Goal: Task Accomplishment & Management: Complete application form

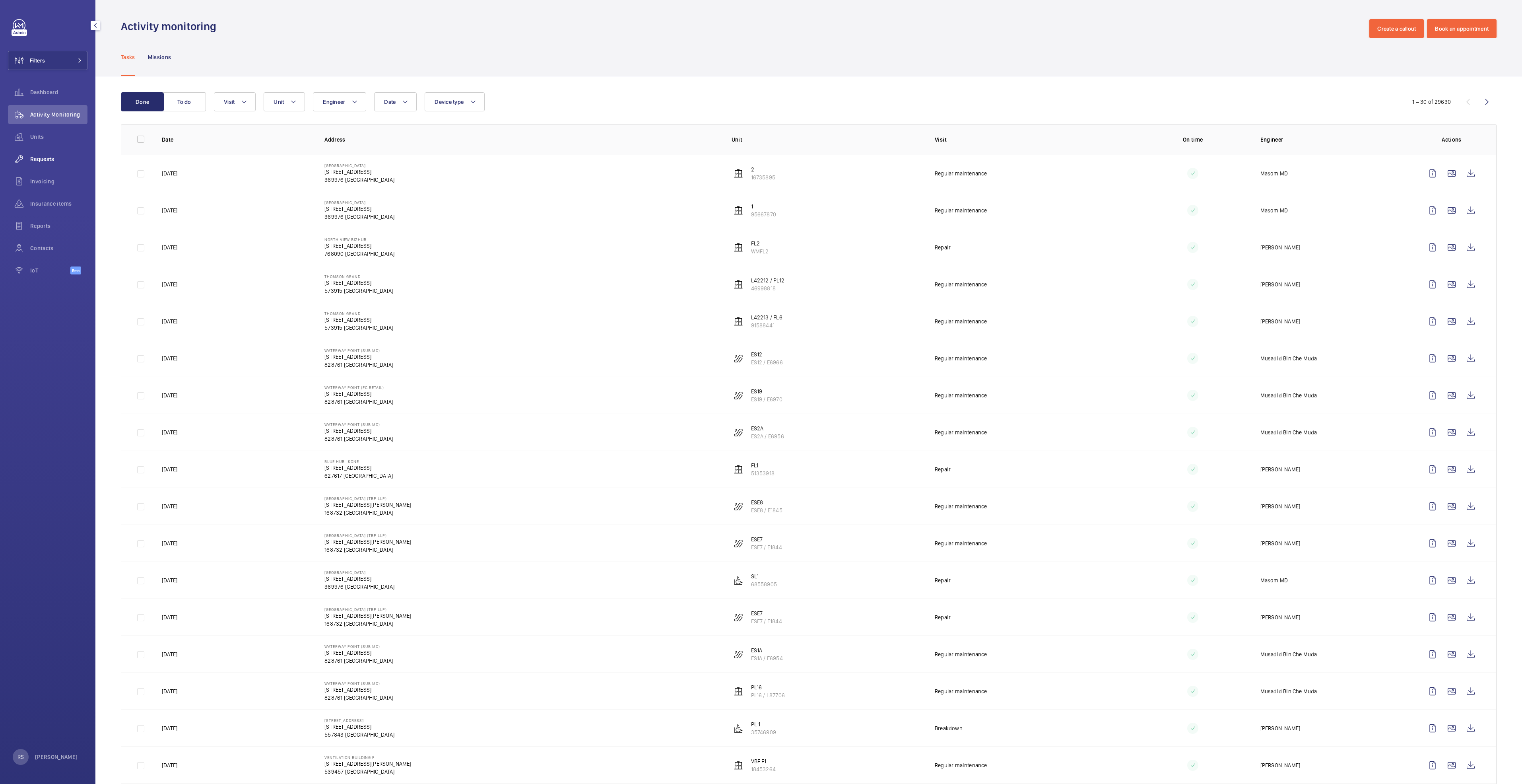
click at [51, 156] on span "Requests" at bounding box center [58, 158] width 57 height 8
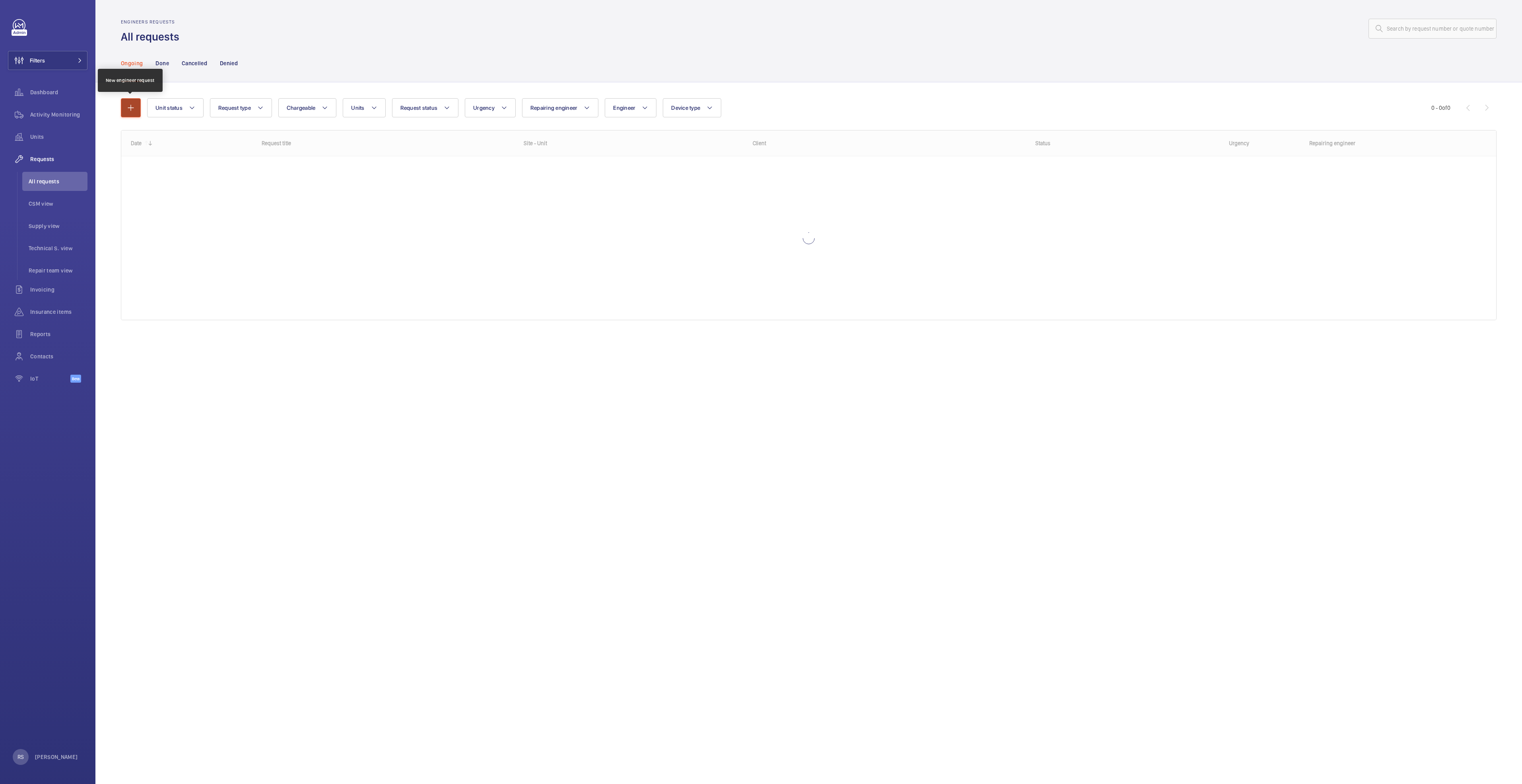
click at [132, 107] on mat-icon "button" at bounding box center [130, 107] width 9 height 9
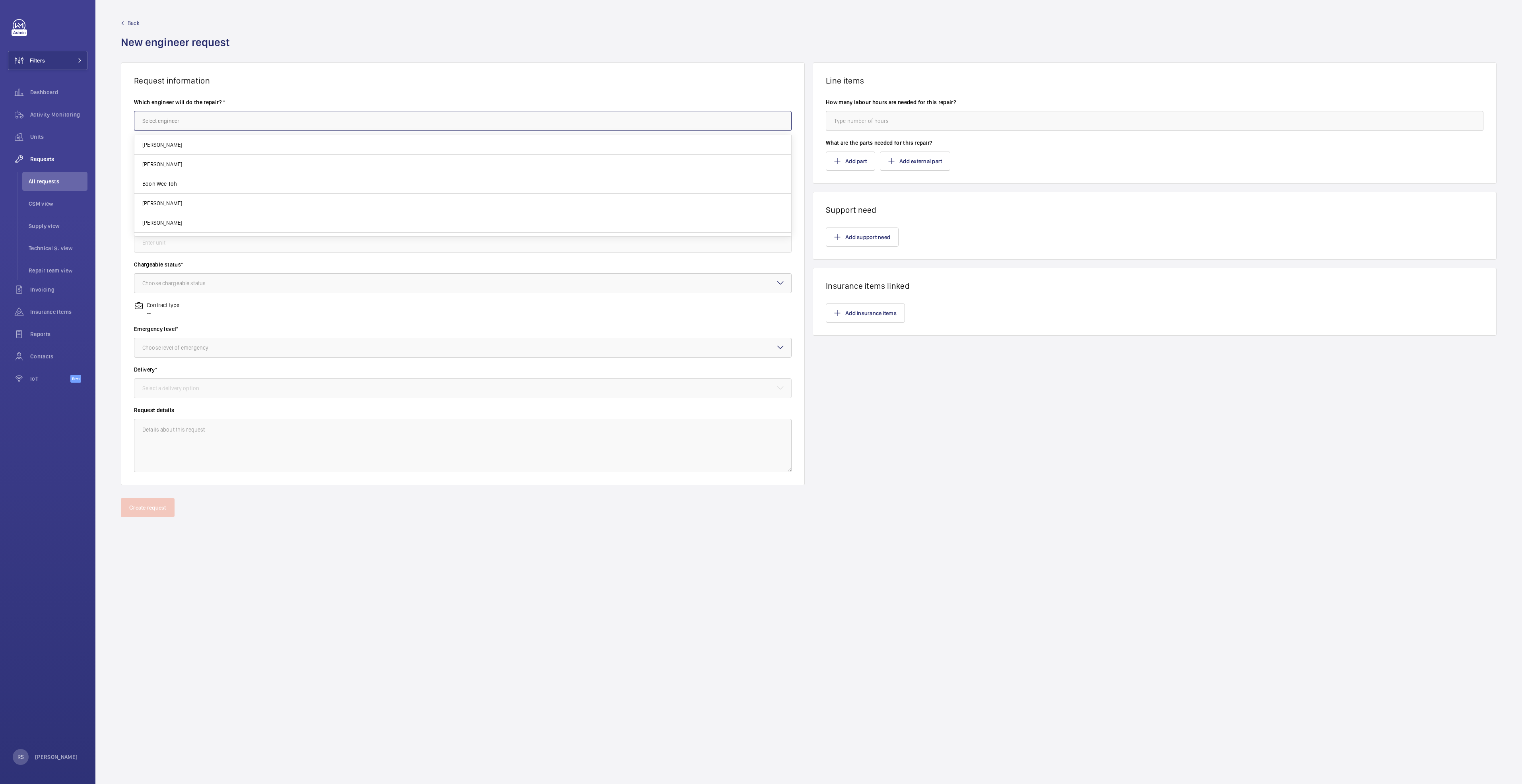
click at [213, 119] on input "text" at bounding box center [463, 121] width 657 height 20
click at [188, 145] on span "[PERSON_NAME] Dela [PERSON_NAME]" at bounding box center [188, 144] width 93 height 8
type input "[PERSON_NAME] Dela [PERSON_NAME]"
click at [190, 164] on input "text" at bounding box center [463, 161] width 657 height 20
type input "Repair of handrail drive shaft for Kone Escalator"
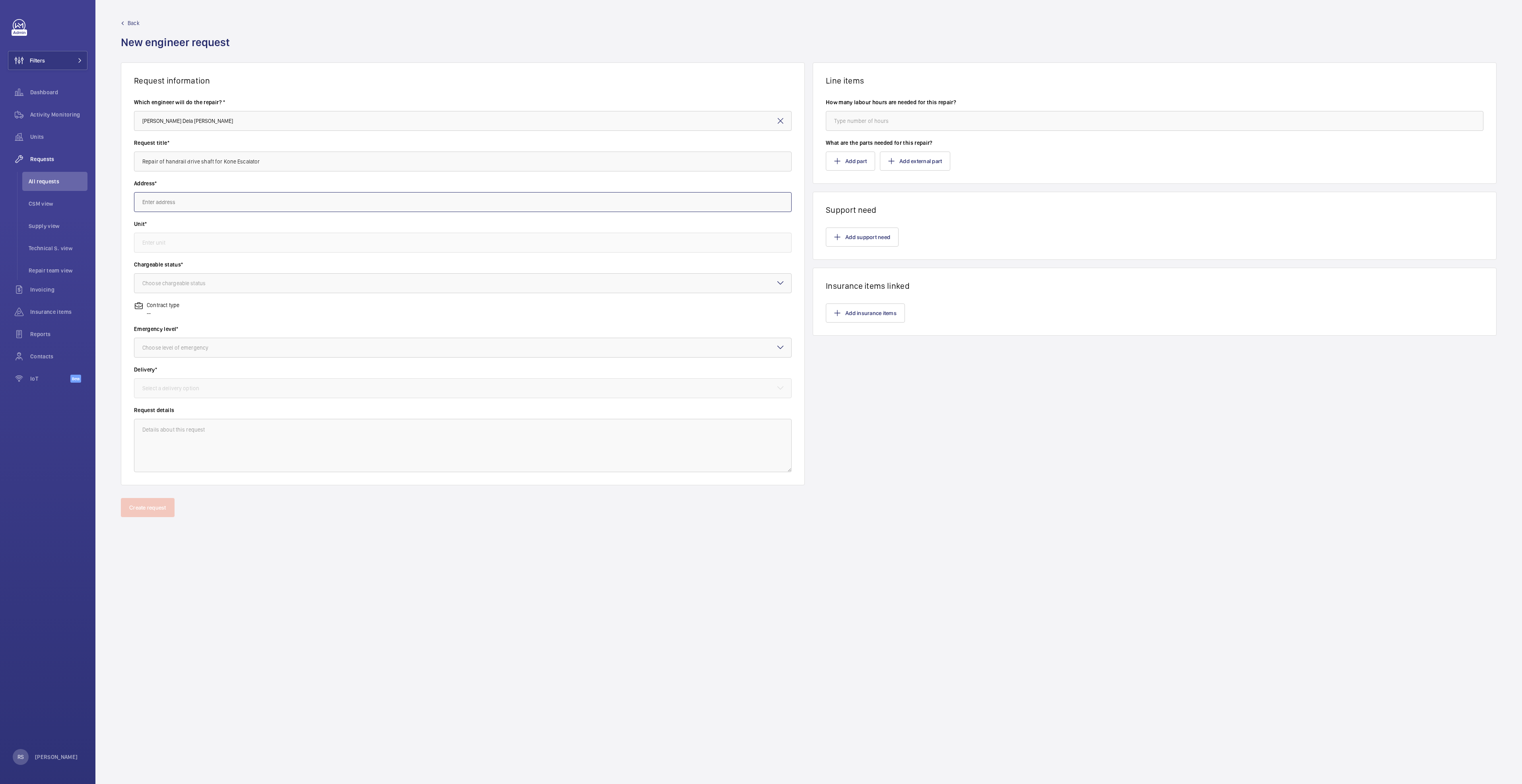
click at [182, 195] on input "text" at bounding box center [463, 201] width 657 height 20
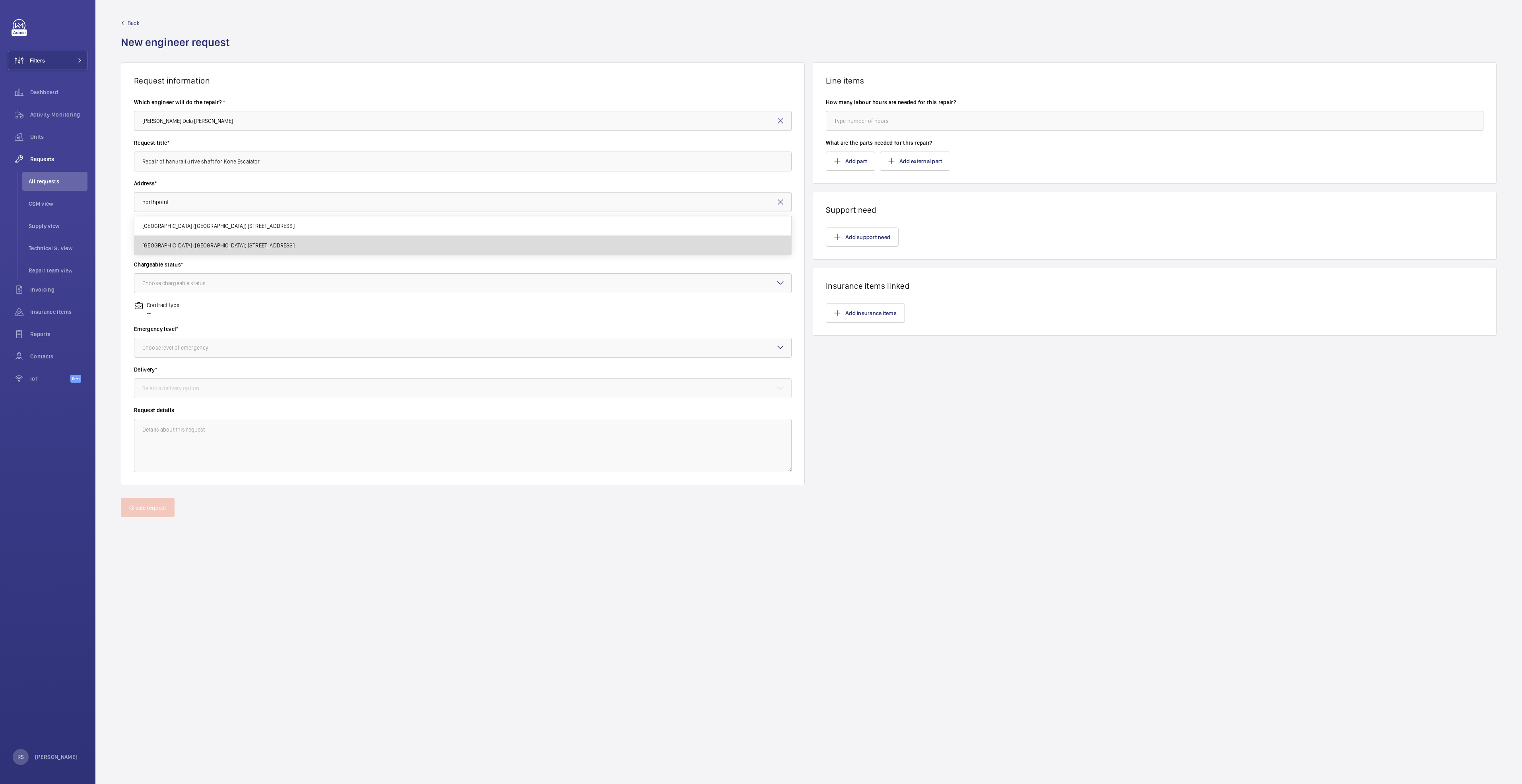
click at [188, 246] on span "[GEOGRAPHIC_DATA] ([GEOGRAPHIC_DATA]) [STREET_ADDRESS]" at bounding box center [218, 245] width 152 height 8
type input "[GEOGRAPHIC_DATA] ([GEOGRAPHIC_DATA]) [STREET_ADDRESS]"
click at [189, 241] on input "text" at bounding box center [463, 242] width 657 height 20
click at [194, 269] on mat-option "ES30 / E4099 - E30" at bounding box center [462, 266] width 657 height 19
type input "ES30 / E4099 - E30"
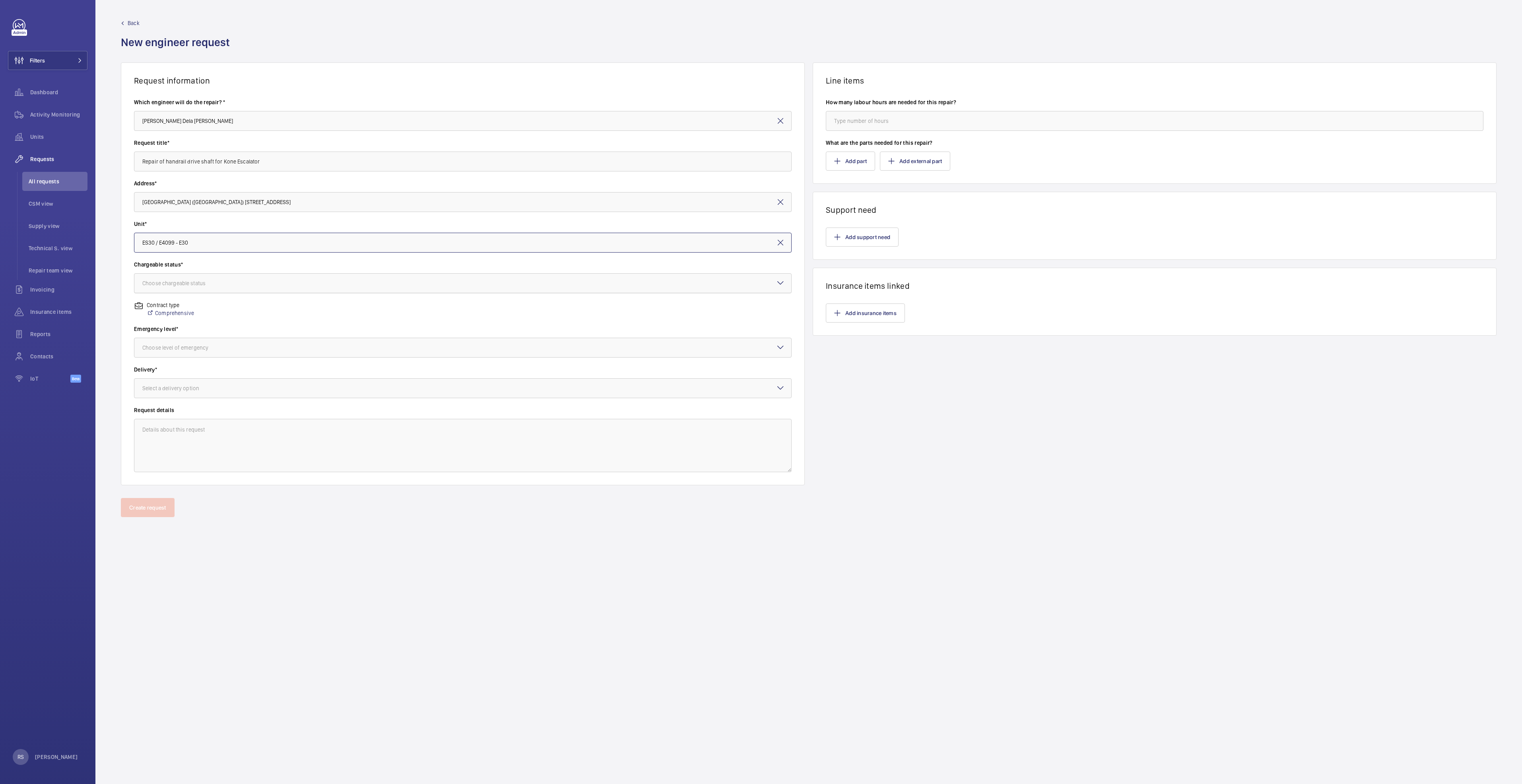
click at [187, 282] on div "Choose chargeable status" at bounding box center [183, 282] width 83 height 8
click at [190, 328] on span "Non chargeable" at bounding box center [462, 326] width 641 height 8
click at [185, 341] on div at bounding box center [462, 347] width 657 height 19
click at [181, 401] on span "Urgent" at bounding box center [462, 410] width 641 height 8
click at [192, 383] on div at bounding box center [462, 388] width 657 height 19
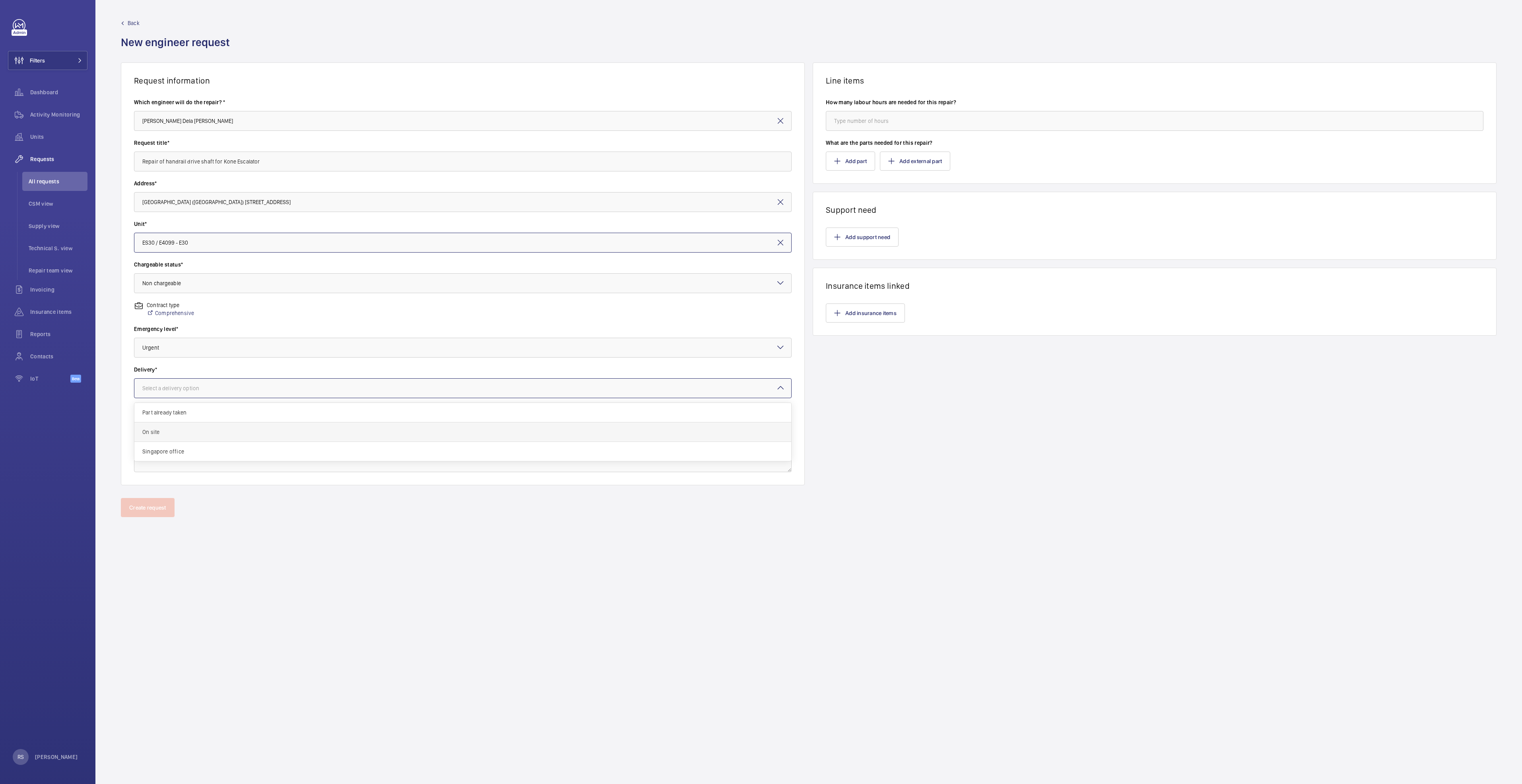
click at [187, 401] on span "On site" at bounding box center [462, 431] width 641 height 8
click at [758, 124] on input "number" at bounding box center [1155, 121] width 657 height 20
type input "0"
click at [758, 159] on button "Add part" at bounding box center [851, 161] width 50 height 19
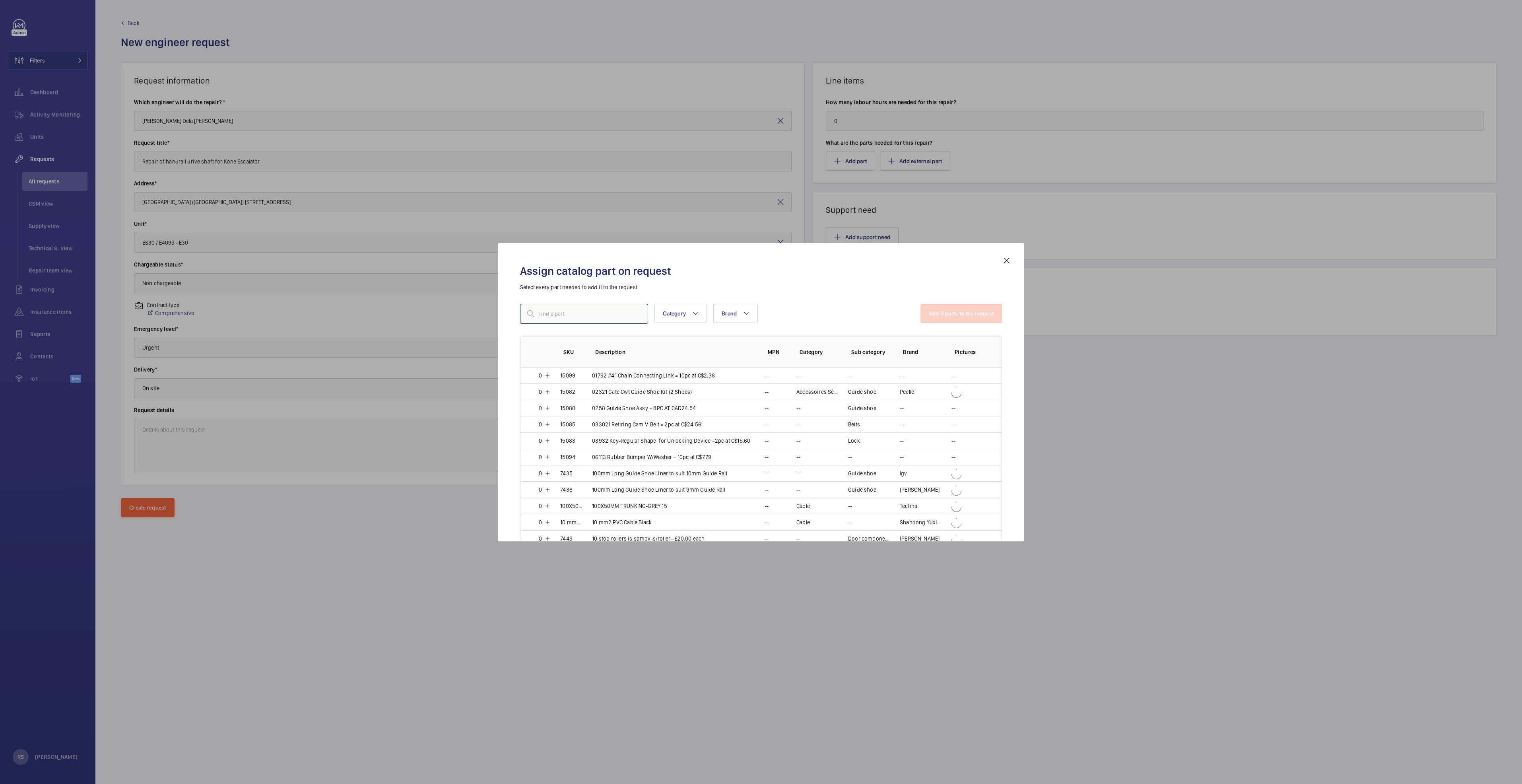
click at [612, 320] on input "text" at bounding box center [585, 313] width 128 height 20
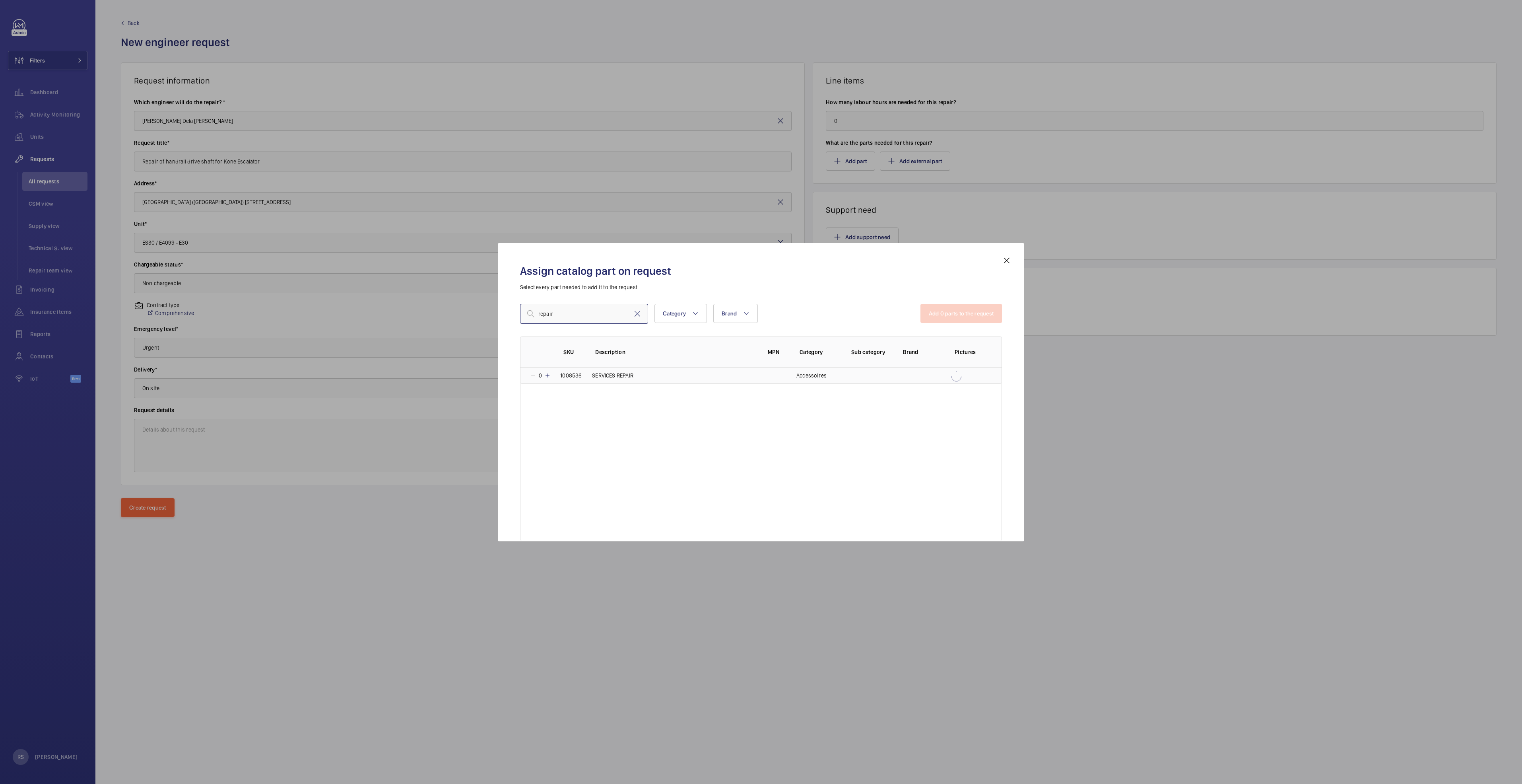
type input "repair"
click at [548, 376] on mat-icon at bounding box center [547, 375] width 6 height 6
click at [758, 314] on button "Add 1 parts to the request" at bounding box center [962, 313] width 80 height 19
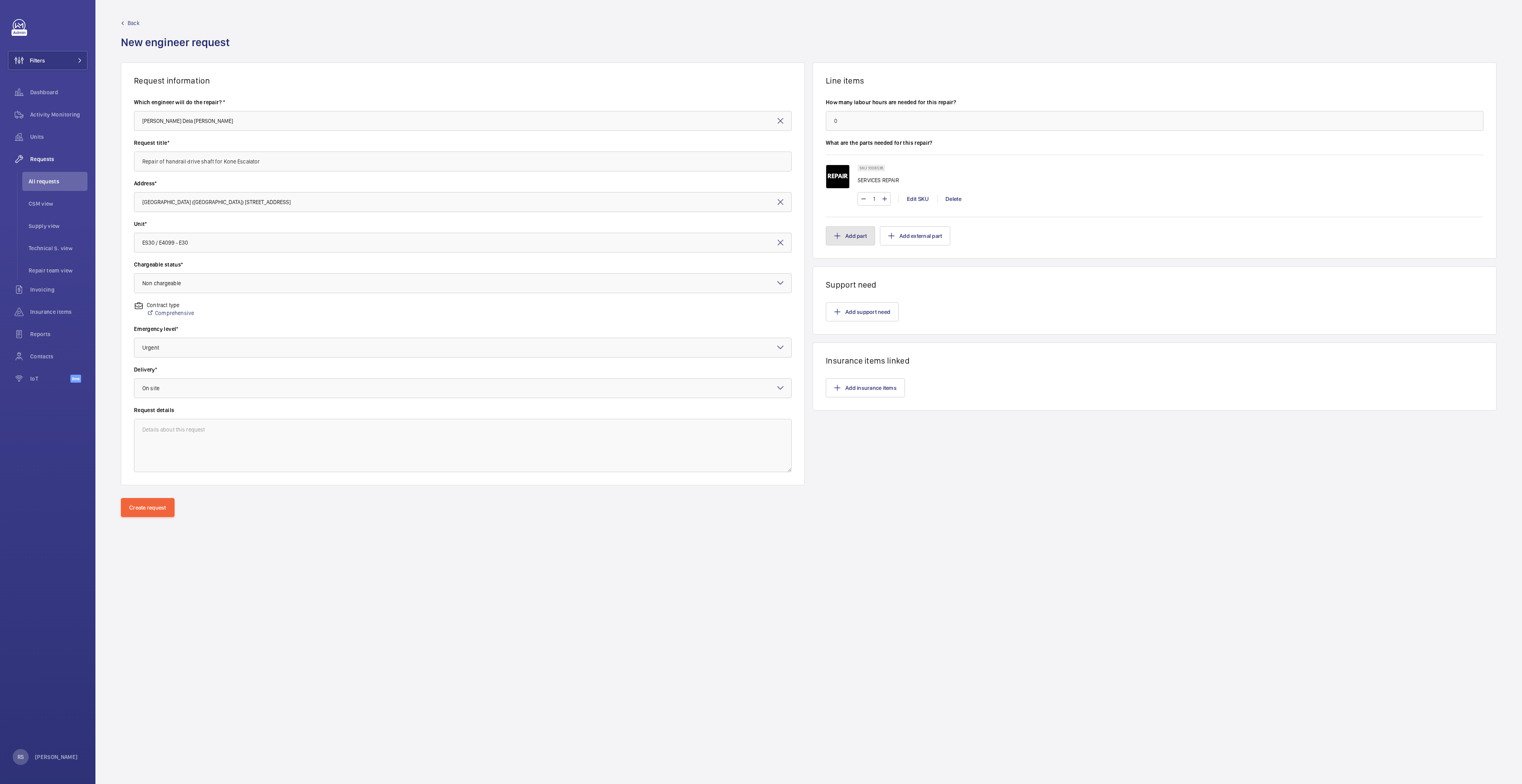
click at [758, 239] on button "Add part" at bounding box center [851, 235] width 50 height 19
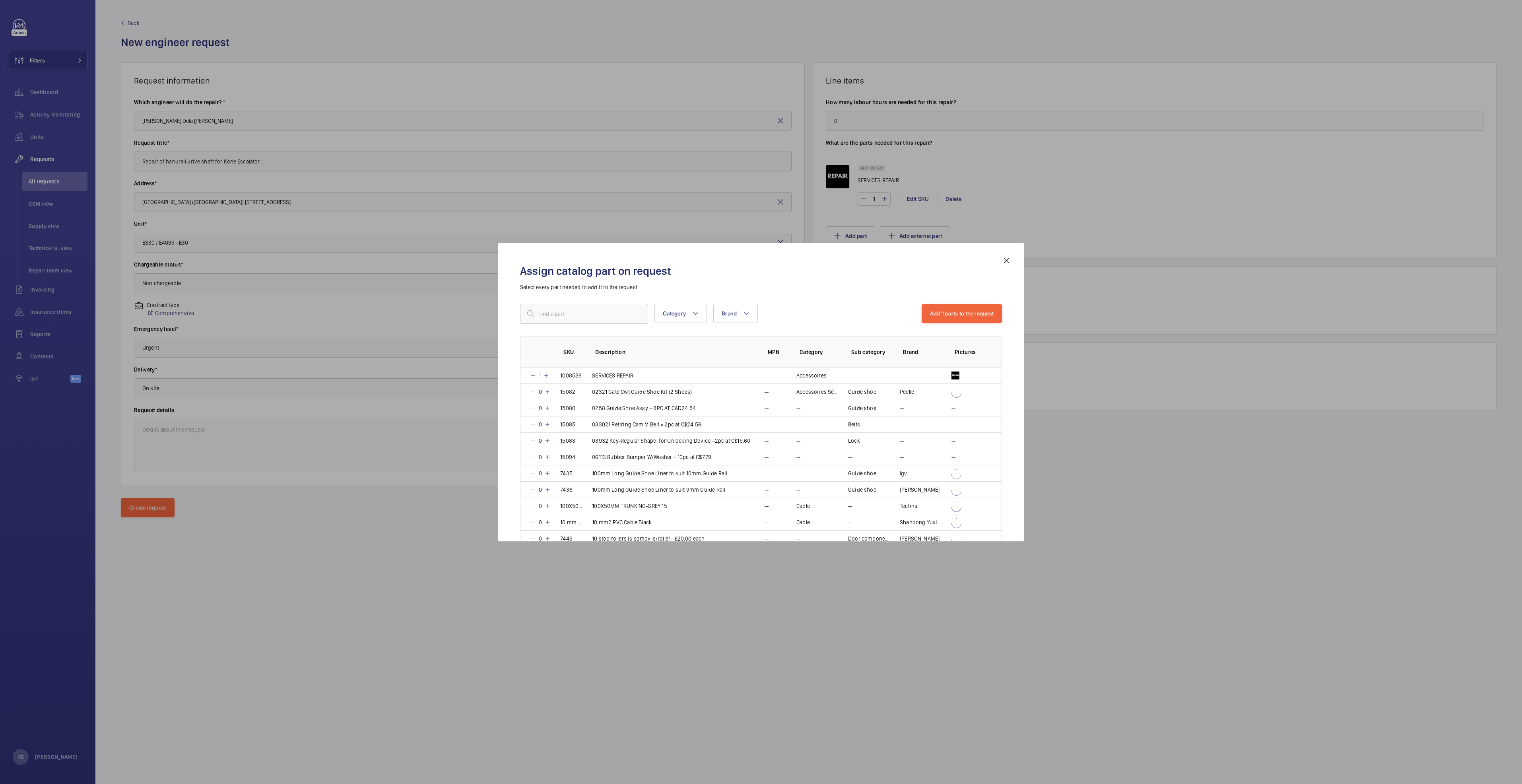
click at [758, 264] on div "Assign catalog part on request Select every part needed to add it to the reques…" at bounding box center [761, 392] width 526 height 298
click at [758, 263] on mat-icon at bounding box center [1007, 260] width 9 height 9
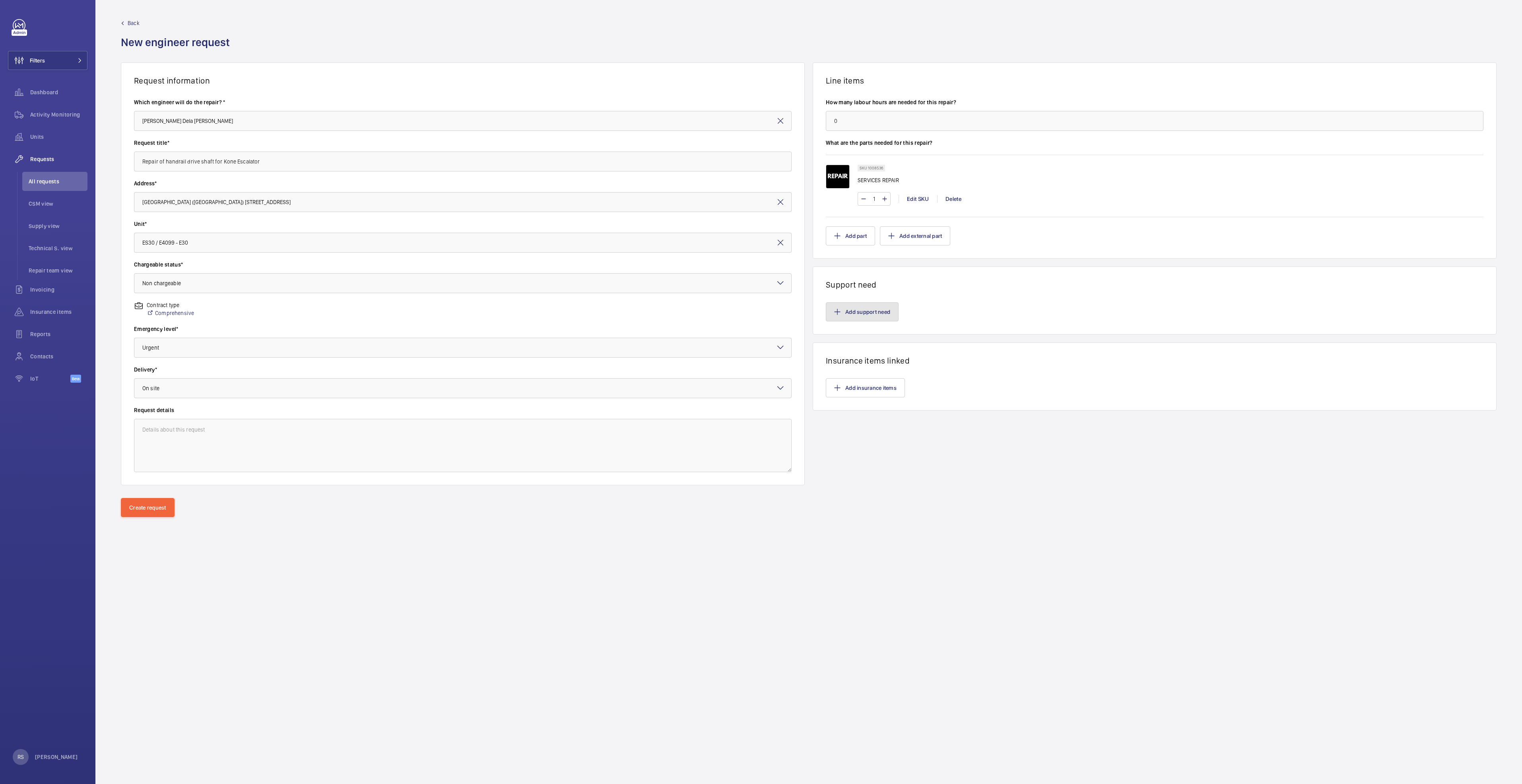
click at [758, 308] on button "Add support need" at bounding box center [862, 312] width 73 height 19
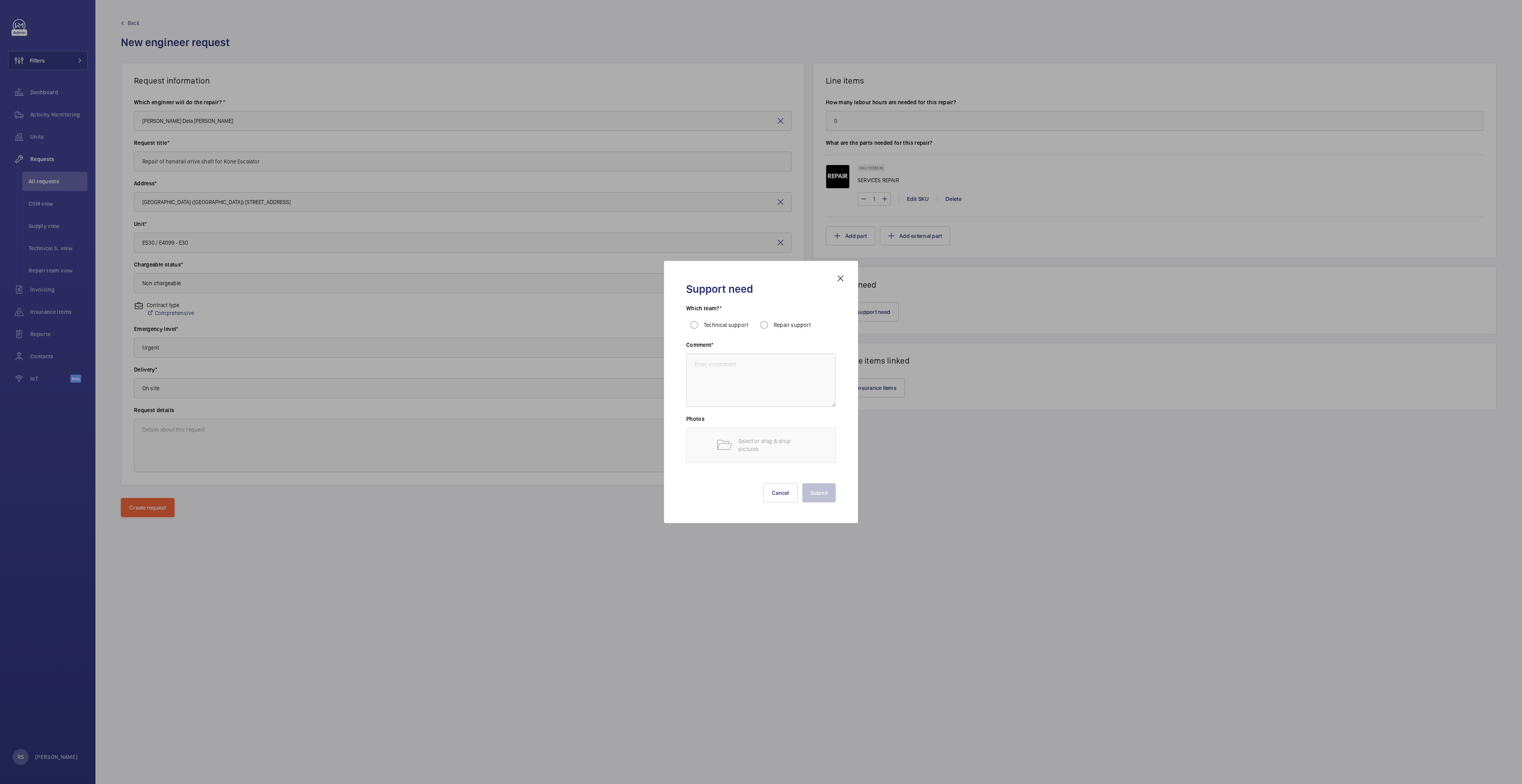
click at [758, 327] on span "Repair support" at bounding box center [793, 324] width 38 height 6
click at [758, 327] on input "Repair support" at bounding box center [764, 324] width 16 height 16
radio input "true"
click at [757, 370] on textarea at bounding box center [761, 380] width 150 height 53
type textarea "subcontractor"
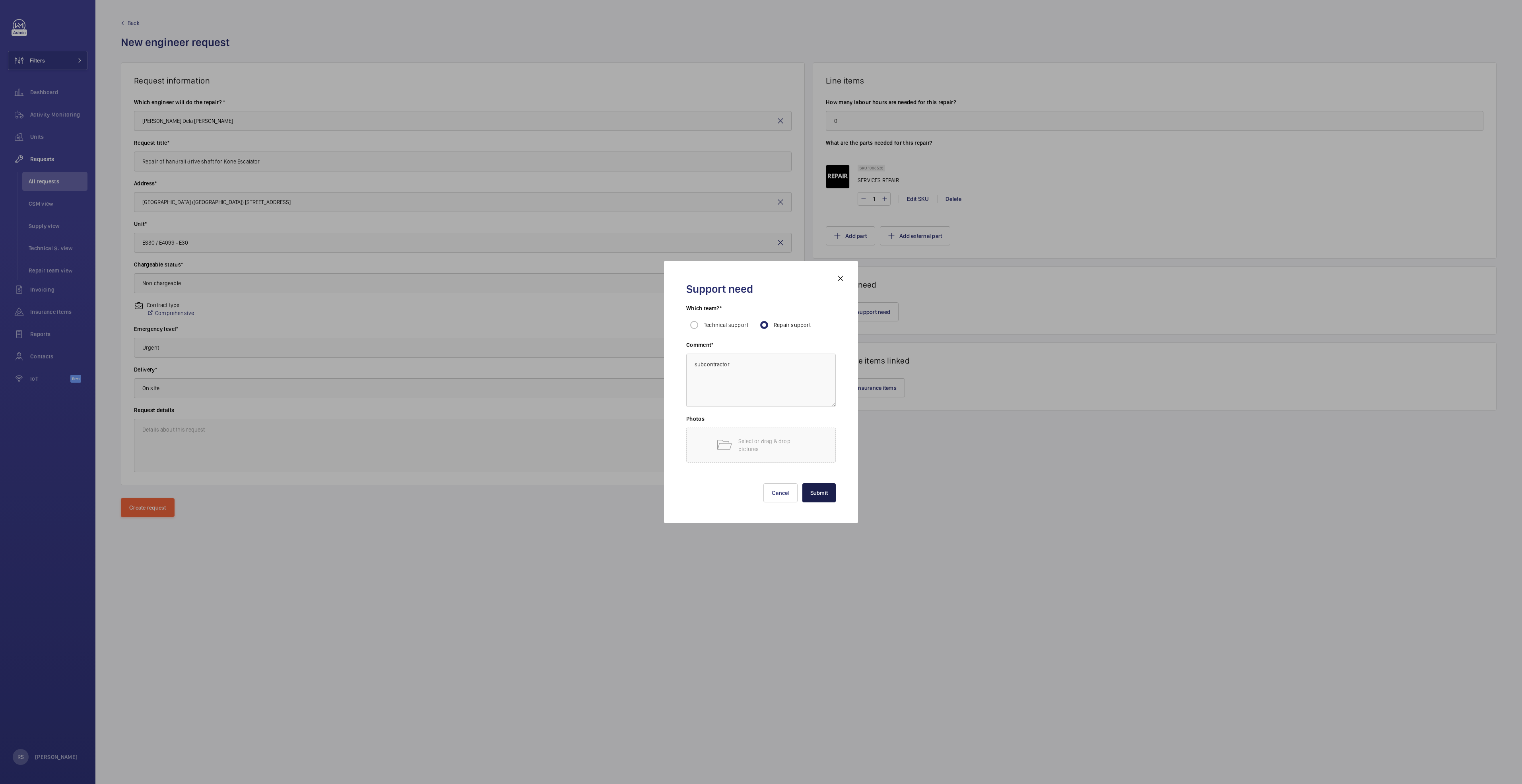
click at [758, 401] on button "Submit" at bounding box center [818, 492] width 33 height 19
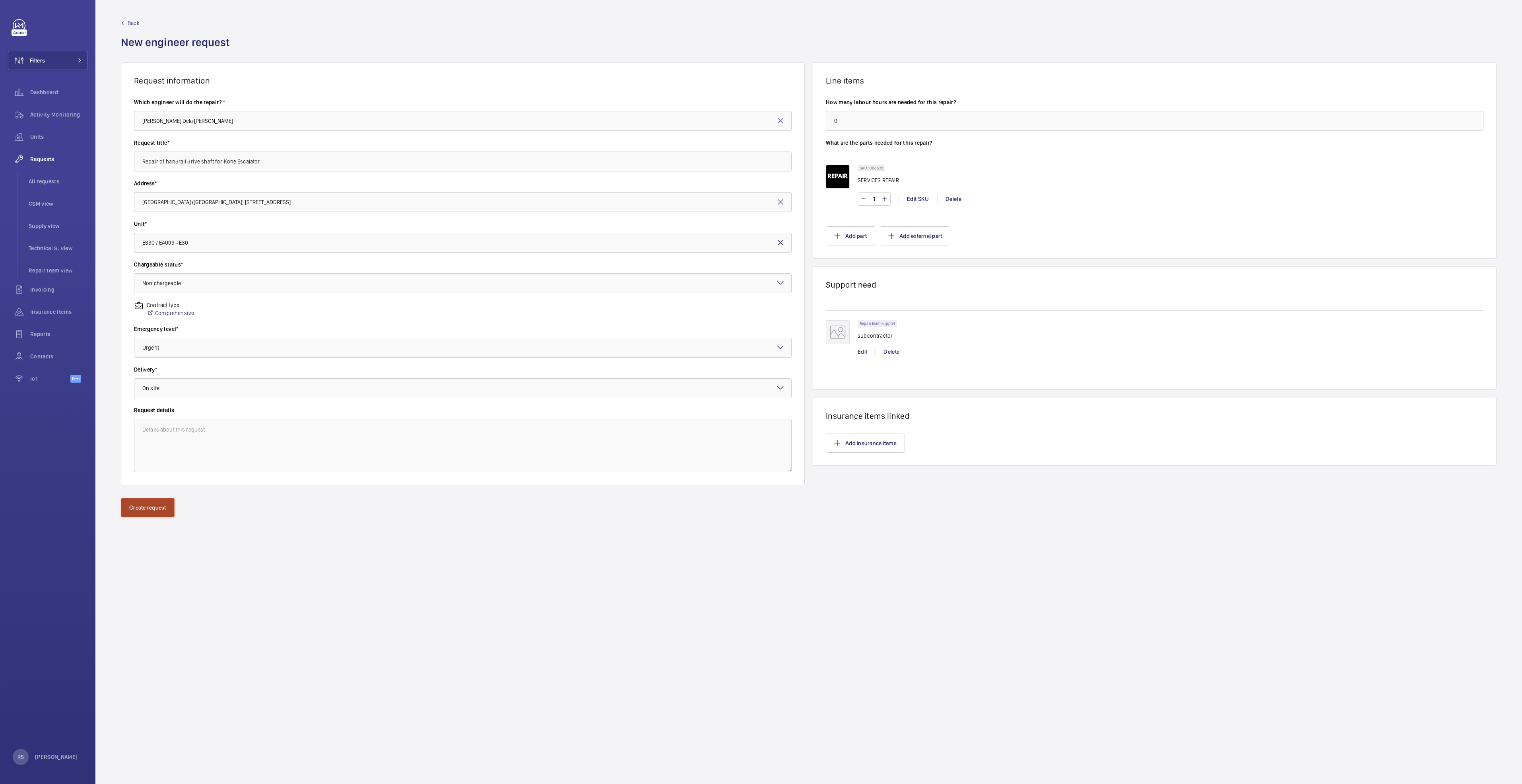
click at [141, 401] on button "Create request" at bounding box center [147, 508] width 54 height 19
